Goal: Share content: Share content

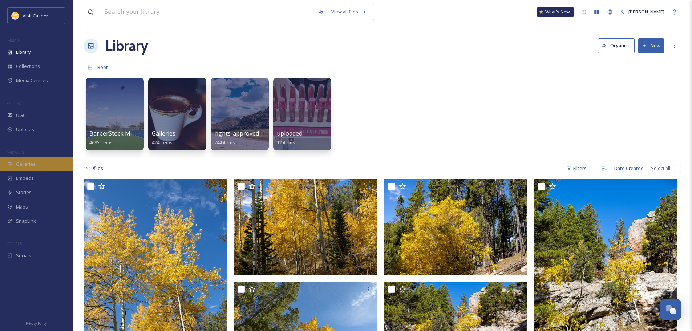
click at [34, 168] on span "Galleries" at bounding box center [26, 164] width 20 height 7
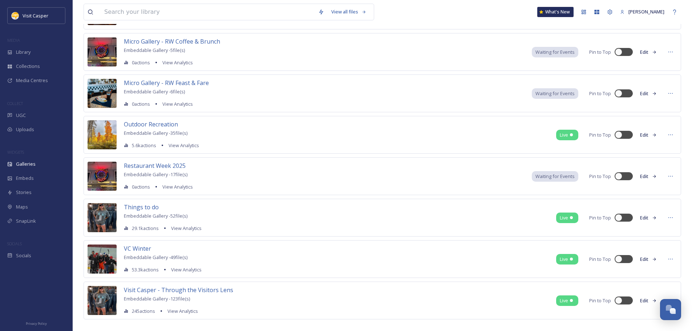
scroll to position [392, 0]
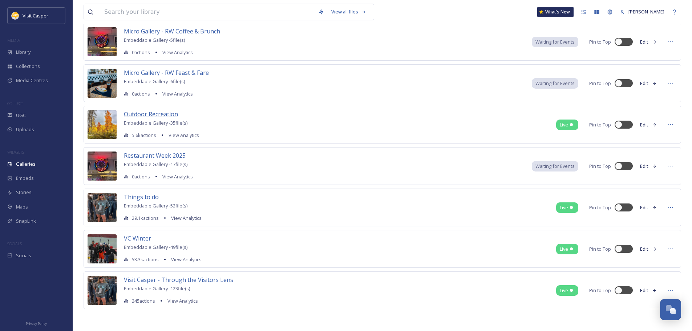
click at [155, 113] on span "Outdoor Recreation" at bounding box center [151, 114] width 54 height 8
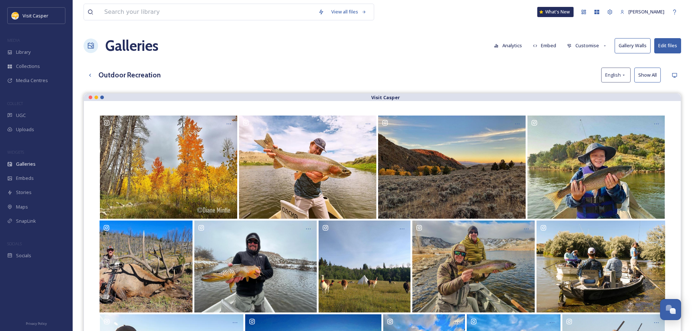
click at [552, 44] on button "Embed" at bounding box center [544, 46] width 31 height 14
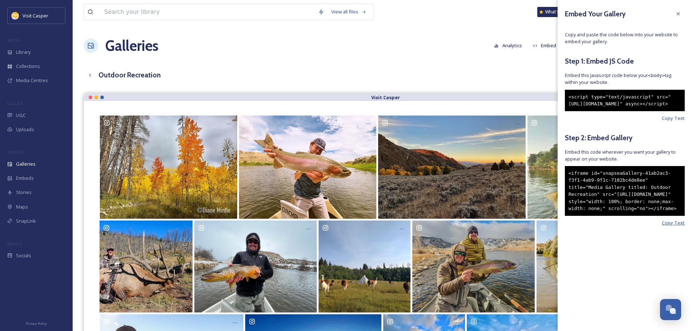
click at [674, 226] on span "Copy Text" at bounding box center [673, 222] width 23 height 7
click at [680, 13] on icon at bounding box center [678, 14] width 6 height 6
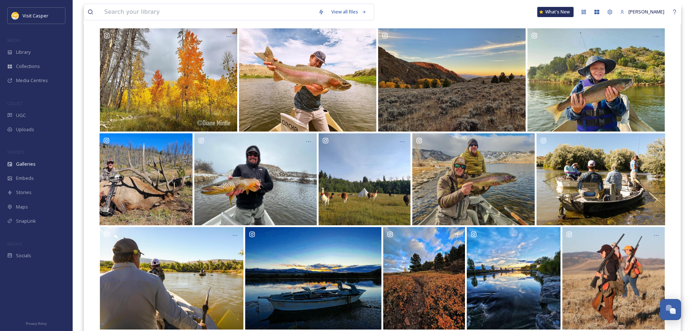
scroll to position [19, 0]
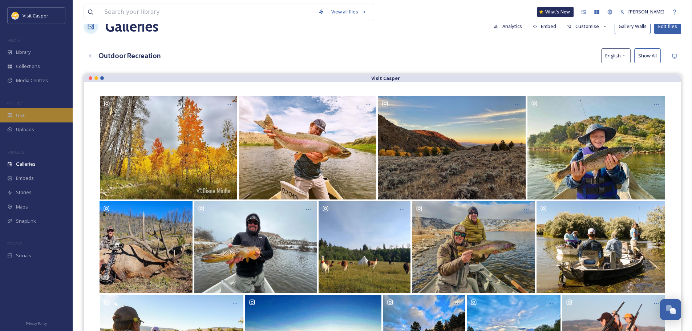
click at [27, 114] on div "UGC" at bounding box center [36, 115] width 73 height 14
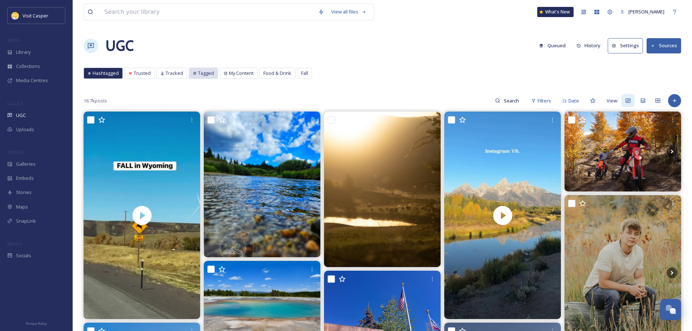
click at [196, 72] on div "Tagged" at bounding box center [203, 73] width 28 height 11
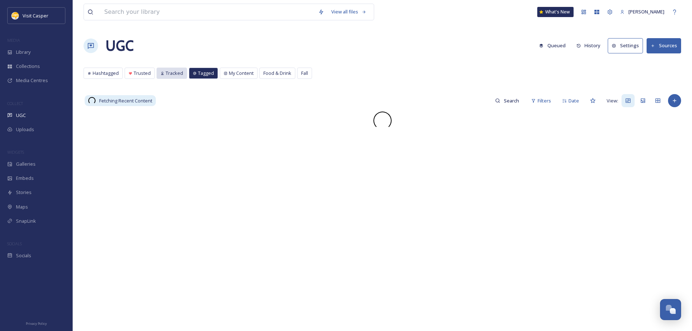
click at [172, 73] on span "Tracked" at bounding box center [174, 73] width 17 height 7
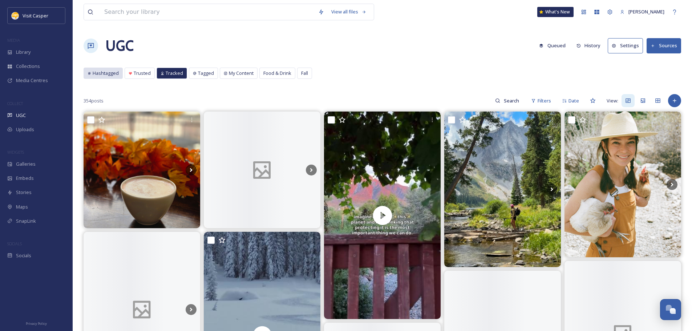
click at [110, 74] on span "Hashtagged" at bounding box center [106, 73] width 26 height 7
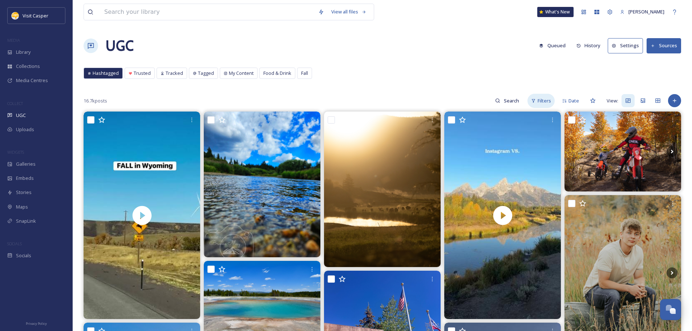
click at [541, 99] on span "Filters" at bounding box center [544, 100] width 13 height 7
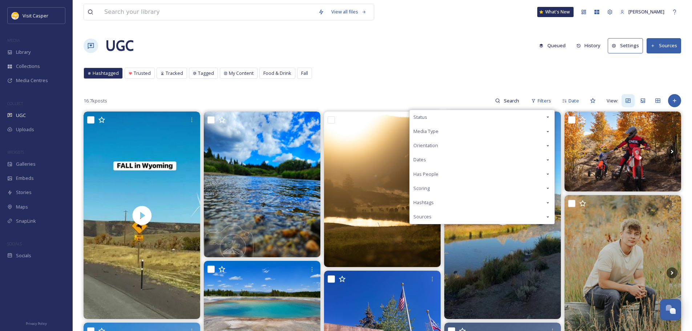
click at [426, 202] on span "Hashtags" at bounding box center [424, 202] width 20 height 7
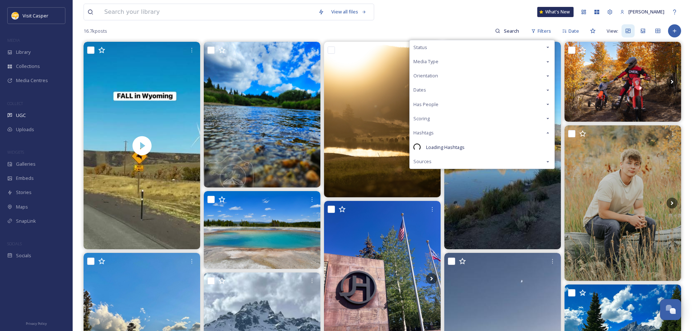
scroll to position [73, 0]
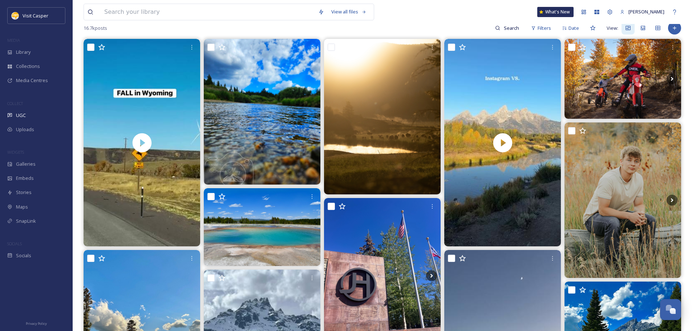
click at [452, 22] on div "View all files What's New [PERSON_NAME]" at bounding box center [383, 12] width 598 height 24
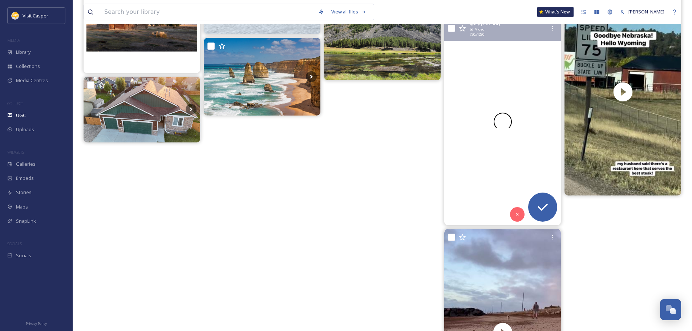
scroll to position [327, 0]
